Goal: Browse casually: Explore the website without a specific task or goal

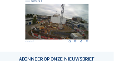
scroll to position [36, 0]
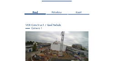
click at [36, 29] on div "Camera 1" at bounding box center [56, 28] width 63 height 2
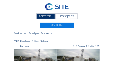
scroll to position [11, 0]
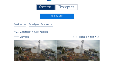
click at [95, 37] on icon at bounding box center [95, 37] width 3 height 4
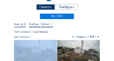
click at [95, 37] on icon at bounding box center [95, 37] width 3 height 4
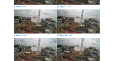
scroll to position [102, 0]
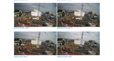
scroll to position [238, 0]
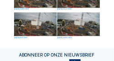
click at [73, 26] on img at bounding box center [78, 24] width 42 height 24
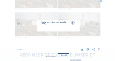
scroll to position [240, 0]
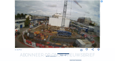
click at [57, 27] on img at bounding box center [57, 24] width 85 height 48
click at [56, 29] on img at bounding box center [57, 24] width 85 height 48
click at [98, 49] on icon at bounding box center [98, 49] width 3 height 3
